Goal: Leave review/rating: Leave review/rating

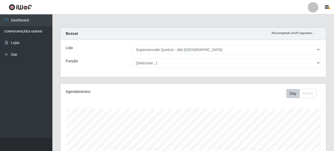
select select "496"
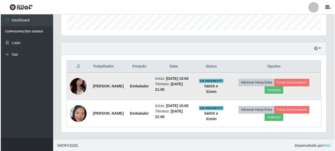
scroll to position [169, 0]
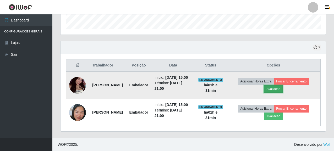
click at [283, 85] on button "Avaliação" at bounding box center [273, 88] width 19 height 7
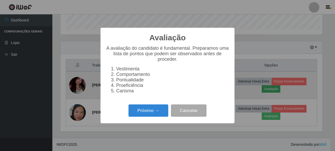
scroll to position [109, 262]
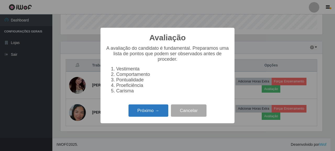
click at [155, 115] on button "Próximo →" at bounding box center [149, 111] width 40 height 12
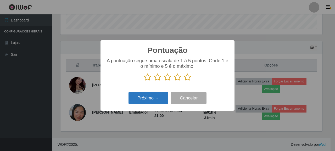
click at [159, 101] on button "Próximo →" at bounding box center [149, 98] width 40 height 12
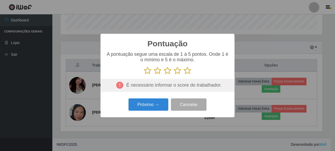
click at [147, 71] on icon at bounding box center [147, 71] width 7 height 8
click at [144, 75] on input "radio" at bounding box center [144, 75] width 0 height 0
click at [158, 105] on button "Próximo →" at bounding box center [149, 105] width 40 height 12
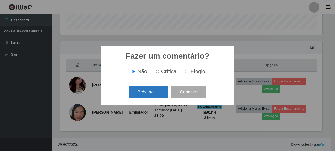
click at [156, 92] on button "Próximo →" at bounding box center [149, 92] width 40 height 12
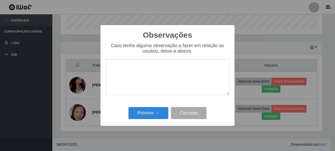
click at [137, 71] on textarea at bounding box center [168, 77] width 124 height 36
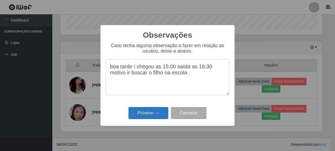
type textarea "boa tarde ! chegou as 15:00 saída as 16:30 motivo ir buscar o filho na escola ."
click at [148, 116] on button "Próximo →" at bounding box center [149, 113] width 40 height 12
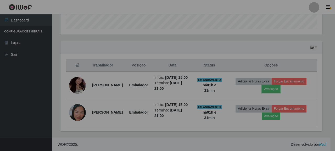
scroll to position [109, 265]
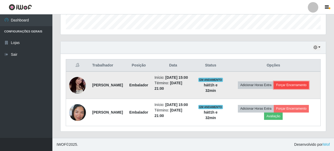
click at [297, 81] on button "Forçar Encerramento" at bounding box center [291, 84] width 35 height 7
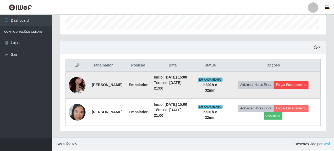
scroll to position [109, 262]
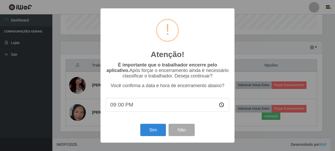
click at [132, 106] on input "21:00" at bounding box center [168, 105] width 124 height 14
type input "16:30"
click at [155, 133] on button "Sim" at bounding box center [152, 130] width 25 height 12
